Goal: Use online tool/utility

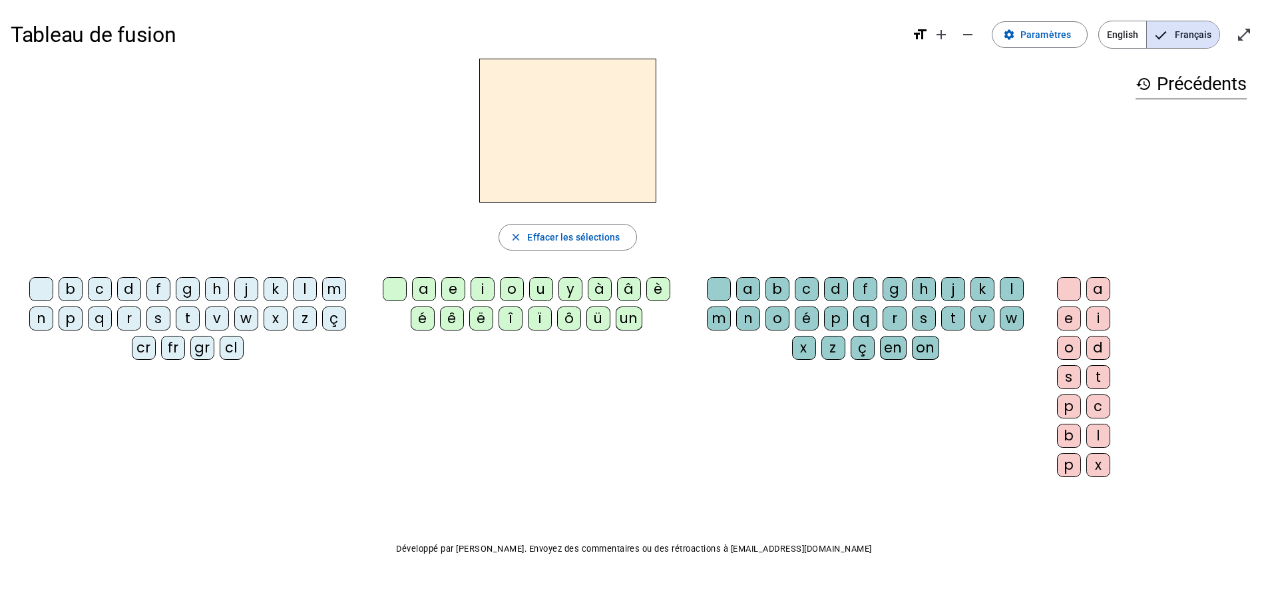
click at [72, 290] on div "b" at bounding box center [71, 289] width 24 height 24
click at [507, 288] on div "o" at bounding box center [512, 289] width 24 height 24
click at [1013, 290] on div "l" at bounding box center [1012, 289] width 24 height 24
click at [160, 319] on div "s" at bounding box center [158, 318] width 24 height 24
click at [477, 288] on div "i" at bounding box center [483, 289] width 24 height 24
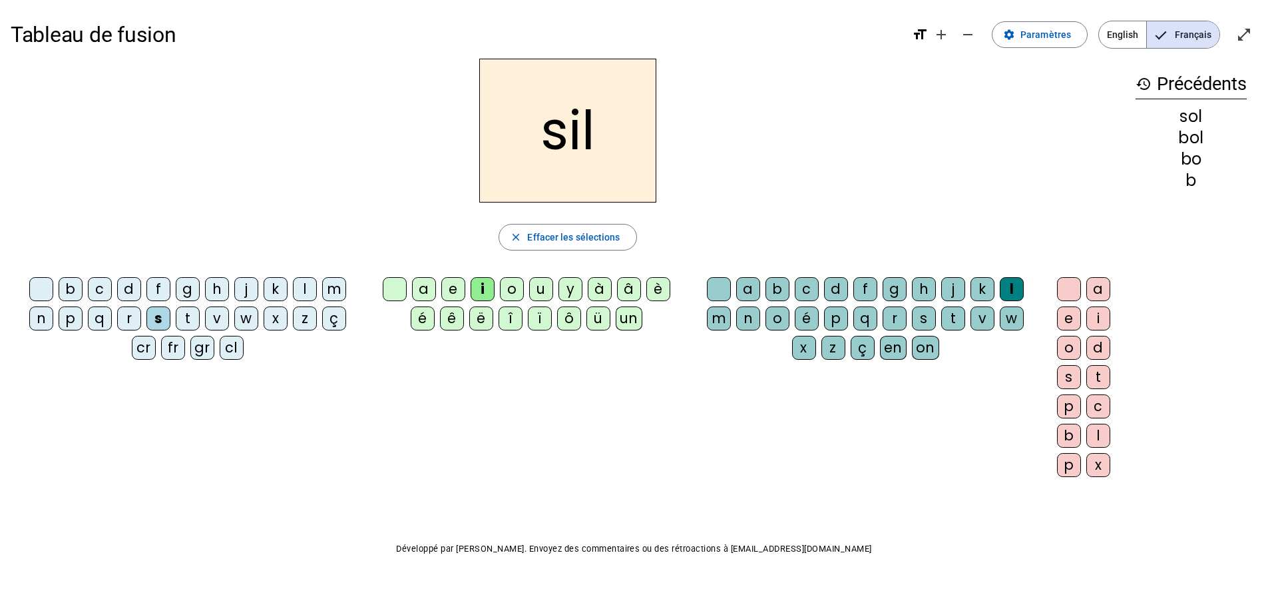
click at [1013, 287] on div "l" at bounding box center [1012, 289] width 24 height 24
click at [1012, 288] on div "l" at bounding box center [1012, 289] width 24 height 24
click at [709, 286] on div at bounding box center [719, 289] width 24 height 24
click at [41, 318] on div "n" at bounding box center [41, 318] width 24 height 24
click at [449, 292] on div "e" at bounding box center [453, 289] width 24 height 24
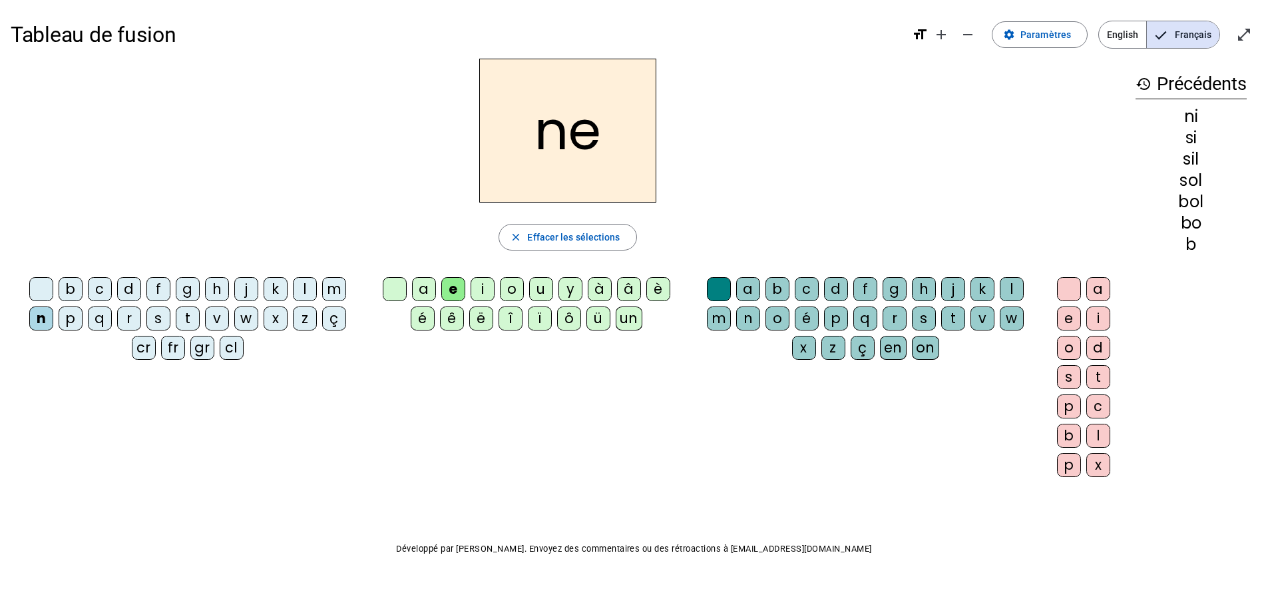
click at [305, 288] on div "l" at bounding box center [305, 289] width 24 height 24
click at [423, 286] on div "a" at bounding box center [424, 289] width 24 height 24
click at [216, 315] on div "v" at bounding box center [217, 318] width 24 height 24
click at [186, 318] on div "t" at bounding box center [188, 318] width 24 height 24
click at [454, 288] on div "e" at bounding box center [453, 289] width 24 height 24
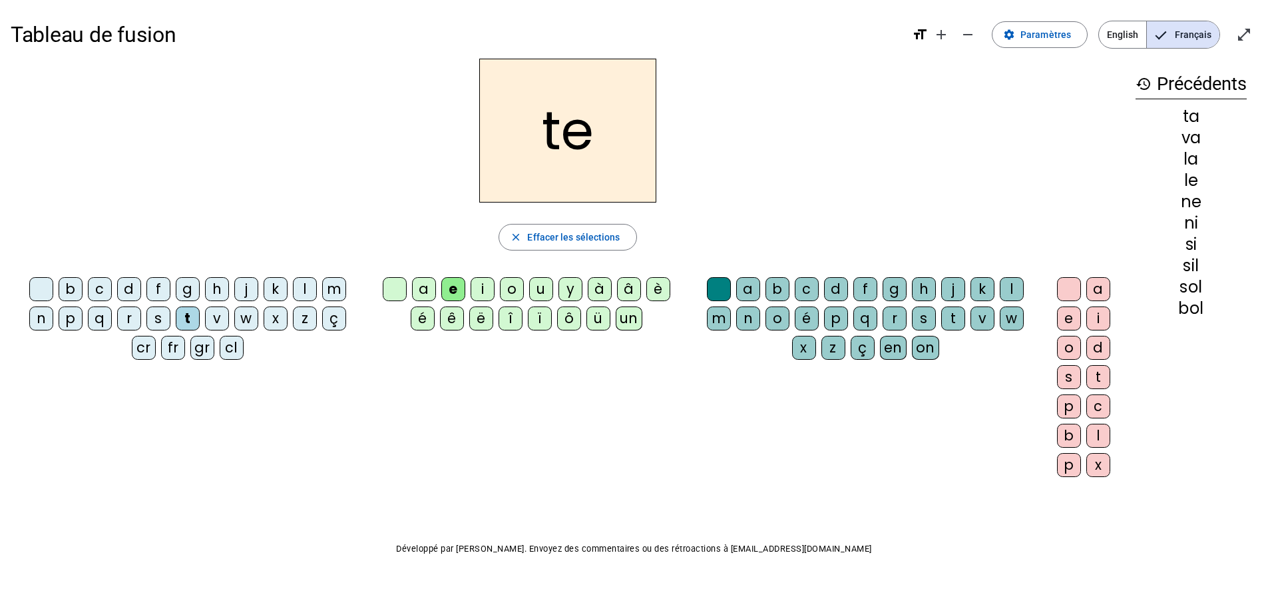
click at [125, 286] on div "d" at bounding box center [129, 289] width 24 height 24
click at [330, 293] on div "m" at bounding box center [334, 289] width 24 height 24
click at [427, 282] on div "a" at bounding box center [424, 289] width 24 height 24
click at [1015, 288] on div "l" at bounding box center [1012, 289] width 24 height 24
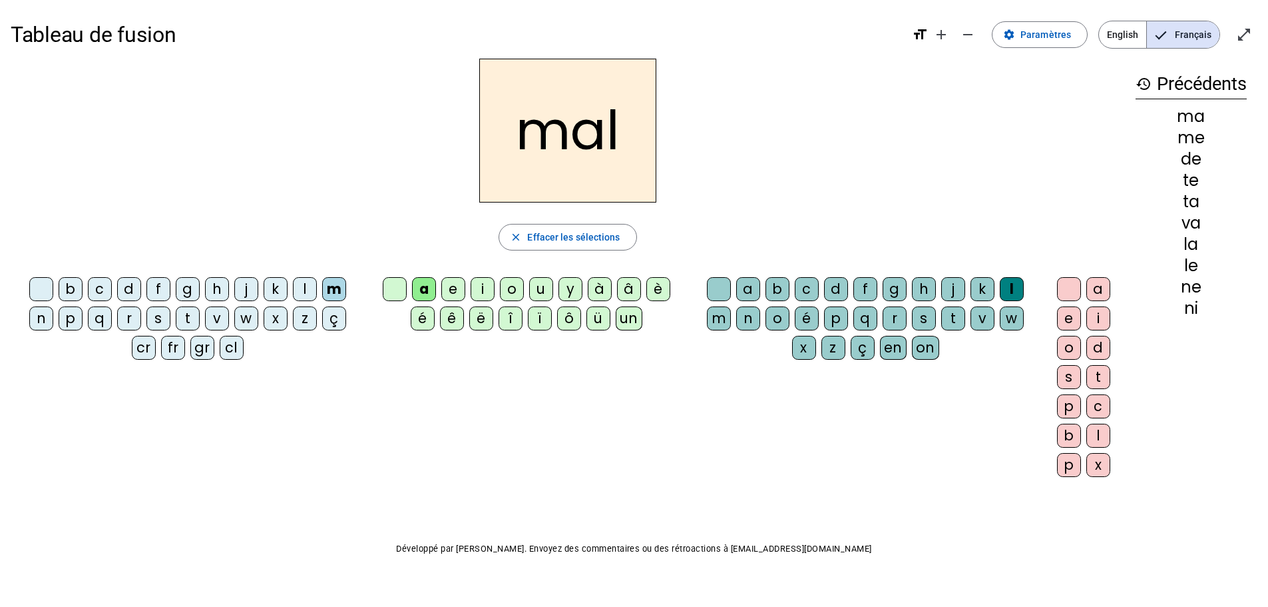
click at [71, 290] on div "b" at bounding box center [71, 289] width 24 height 24
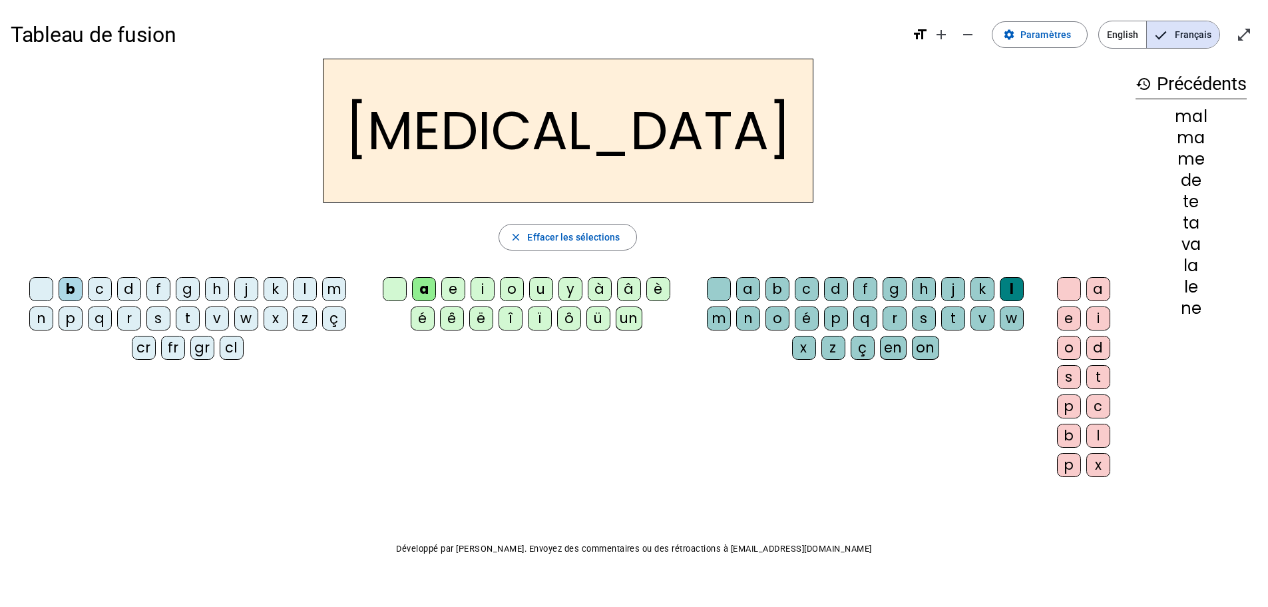
click at [803, 291] on div "c" at bounding box center [807, 289] width 24 height 24
